Goal: Task Accomplishment & Management: Complete application form

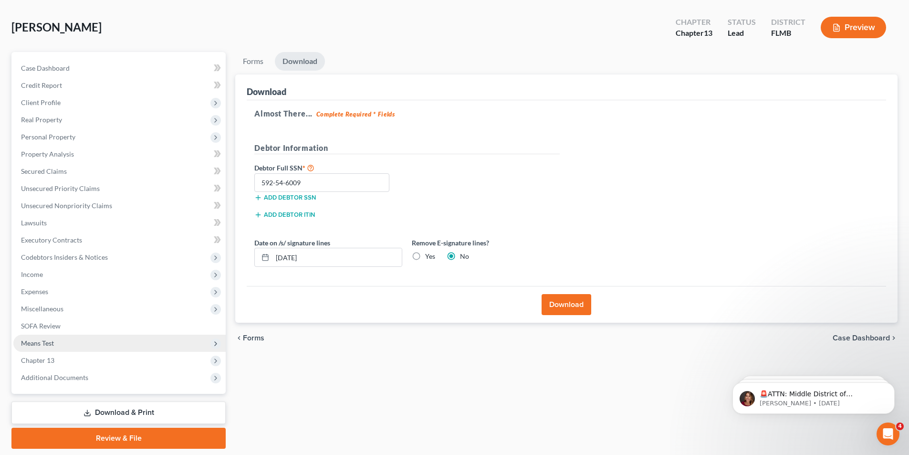
scroll to position [70, 0]
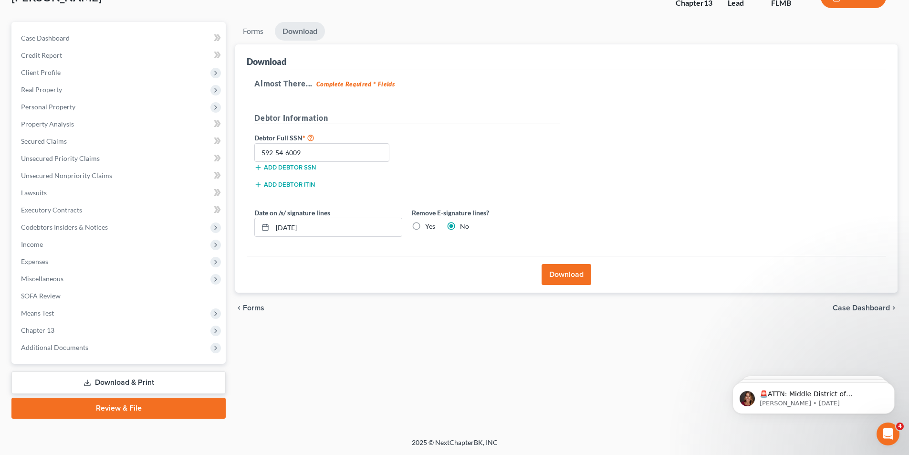
click at [119, 406] on link "Review & File" at bounding box center [118, 408] width 214 height 21
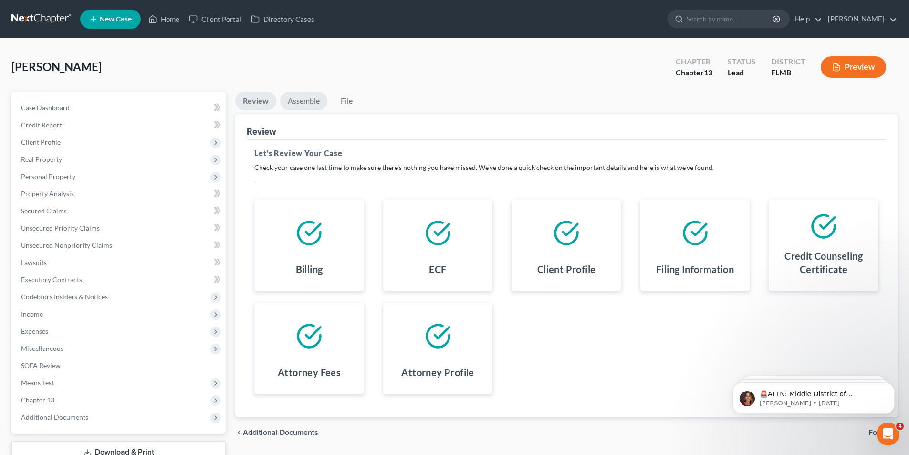
click at [297, 102] on link "Assemble" at bounding box center [303, 101] width 47 height 19
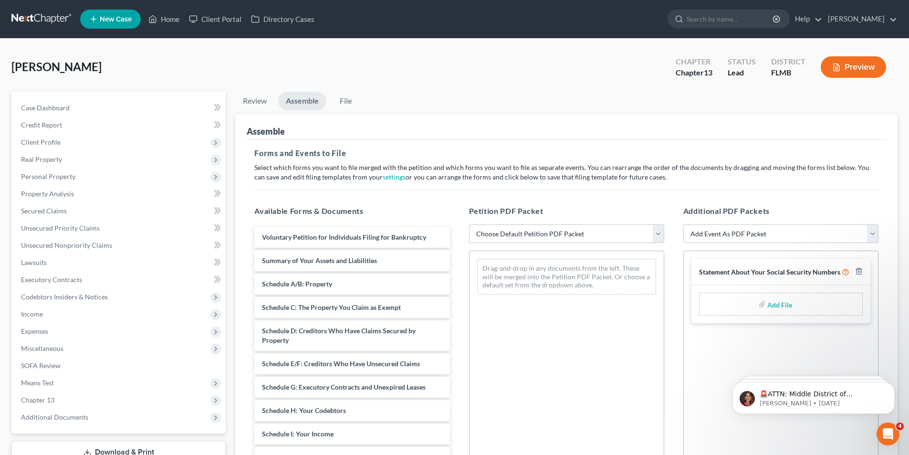
click at [501, 235] on select "Choose Default Petition PDF Packet Complete Bankruptcy Petition (all forms and …" at bounding box center [566, 233] width 195 height 19
select select "0"
click at [469, 224] on select "Choose Default Petition PDF Packet Complete Bankruptcy Petition (all forms and …" at bounding box center [566, 233] width 195 height 19
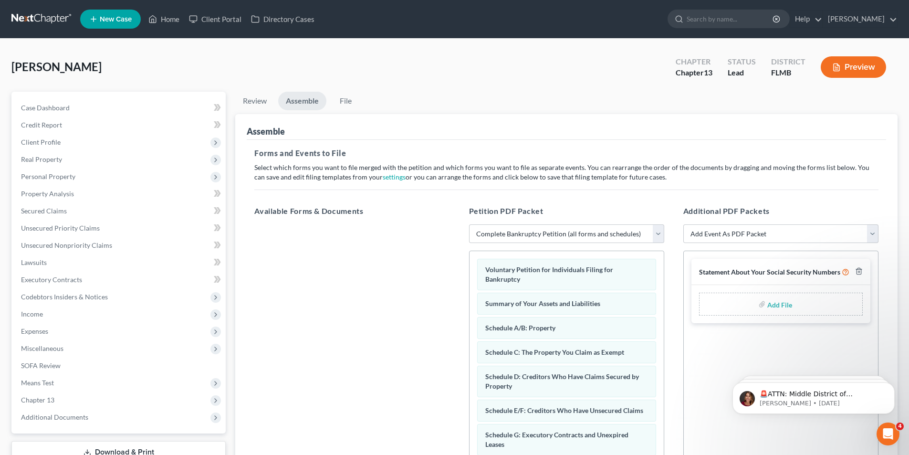
click at [778, 302] on input "file" at bounding box center [778, 303] width 23 height 17
type input "C:\fakepath\[PERSON_NAME] SSN.pdf"
click at [356, 103] on link "File" at bounding box center [345, 101] width 31 height 19
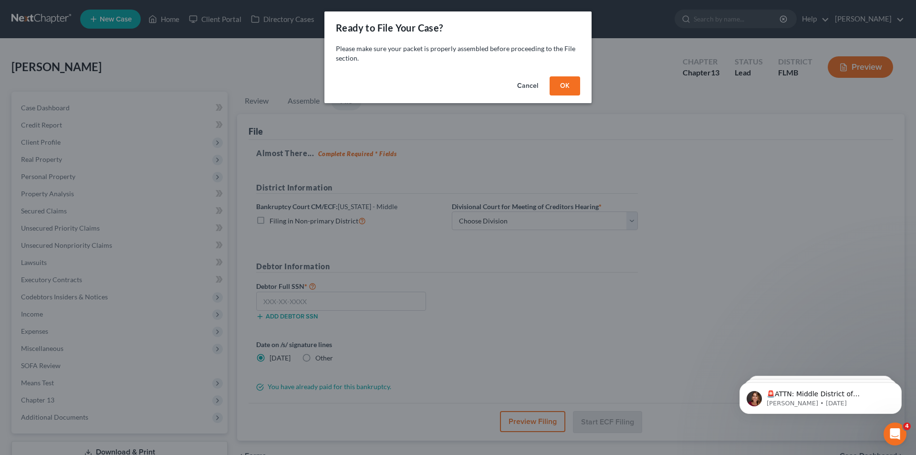
click at [565, 88] on button "OK" at bounding box center [565, 85] width 31 height 19
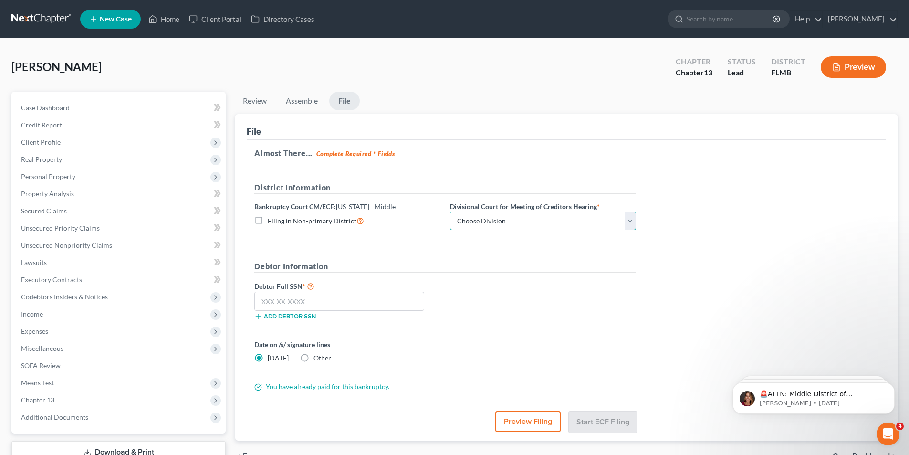
click at [497, 228] on select "Choose Division [GEOGRAPHIC_DATA][PERSON_NAME] [GEOGRAPHIC_DATA] [GEOGRAPHIC_DA…" at bounding box center [543, 220] width 186 height 19
select select "1"
click at [450, 211] on select "Choose Division [GEOGRAPHIC_DATA][PERSON_NAME] [GEOGRAPHIC_DATA] [GEOGRAPHIC_DA…" at bounding box center [543, 220] width 186 height 19
click at [319, 305] on input "text" at bounding box center [339, 301] width 170 height 19
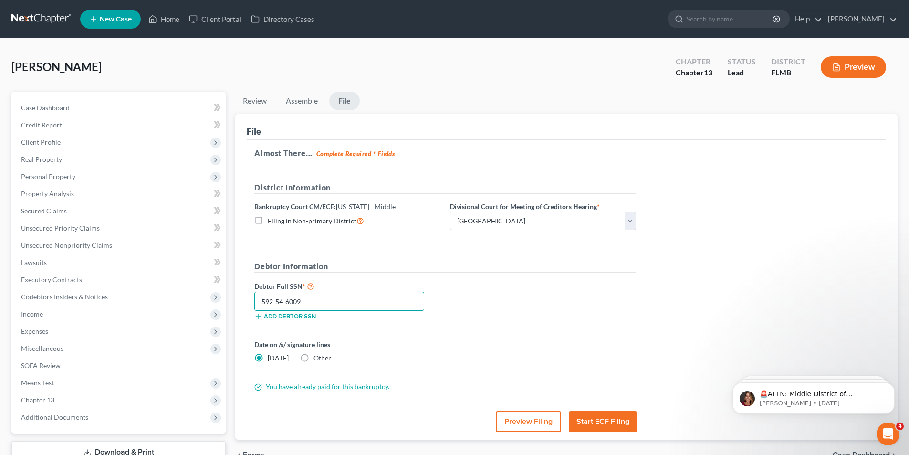
type input "592-54-6009"
click at [610, 417] on button "Start ECF Filing" at bounding box center [603, 421] width 68 height 21
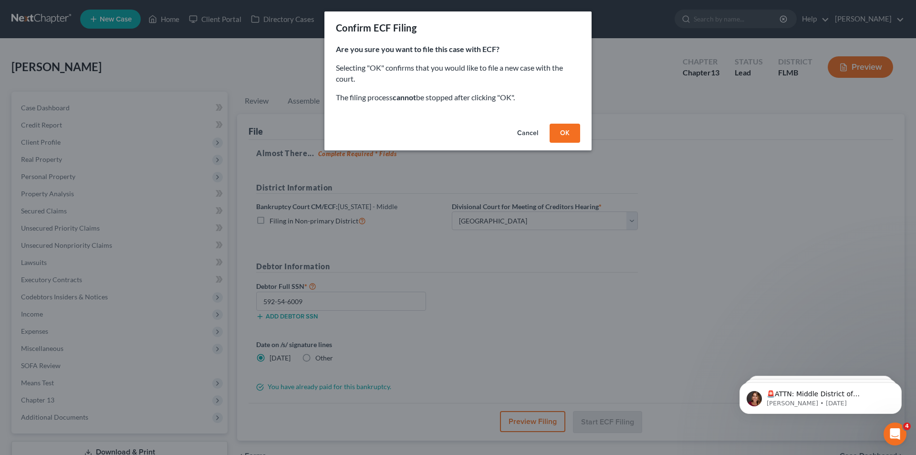
click at [558, 135] on button "OK" at bounding box center [565, 133] width 31 height 19
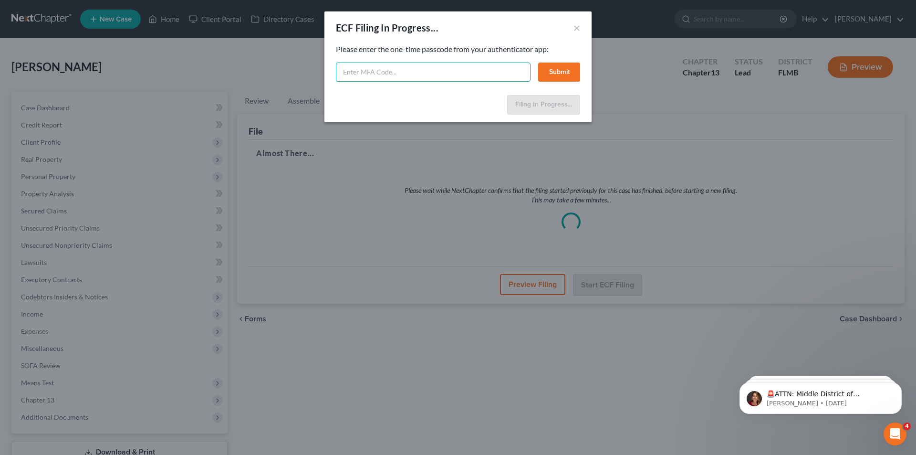
click at [371, 75] on input "text" at bounding box center [433, 72] width 195 height 19
type input "002277"
click at [567, 64] on button "Submit" at bounding box center [559, 72] width 42 height 19
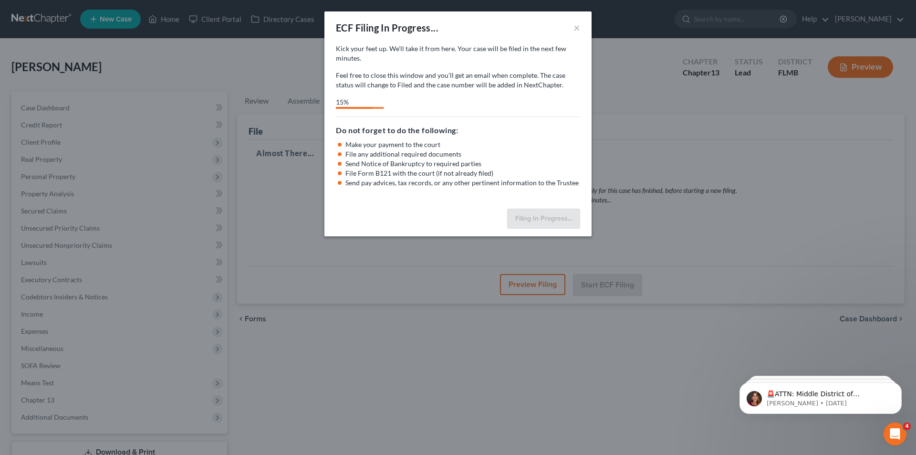
select select "1"
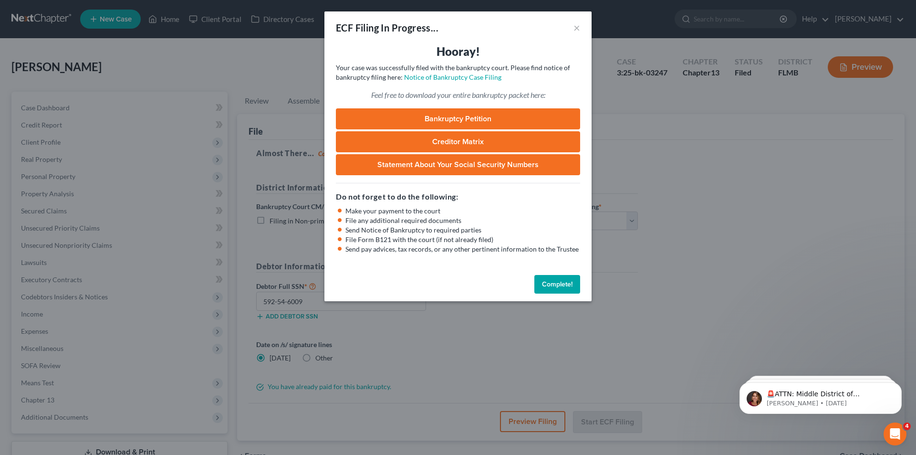
click at [549, 286] on button "Complete!" at bounding box center [558, 284] width 46 height 19
